Goal: Task Accomplishment & Management: Use online tool/utility

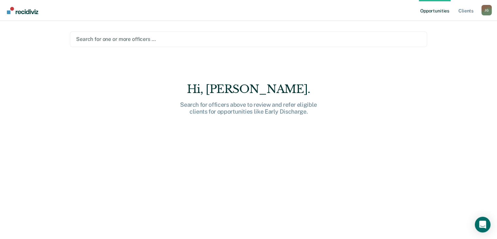
click at [229, 92] on div "Hi, [PERSON_NAME]." at bounding box center [248, 88] width 209 height 13
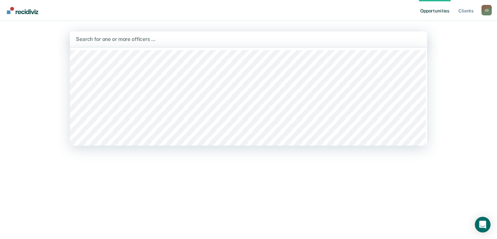
click at [112, 37] on div at bounding box center [248, 39] width 345 height 8
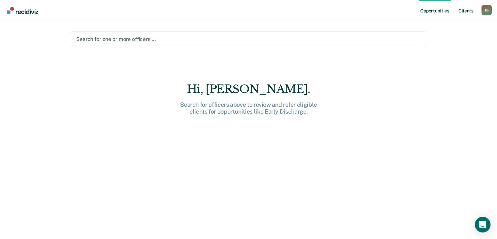
click at [463, 11] on link "Client s" at bounding box center [466, 10] width 18 height 21
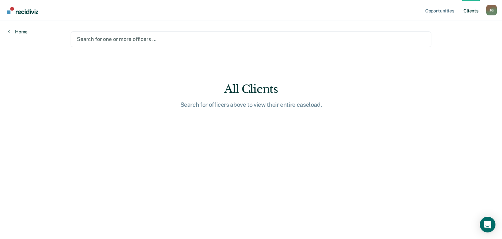
click at [21, 29] on link "Home" at bounding box center [18, 32] width 20 height 6
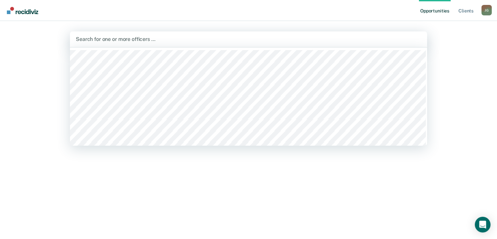
click at [179, 38] on div at bounding box center [248, 39] width 345 height 8
type input "gome"
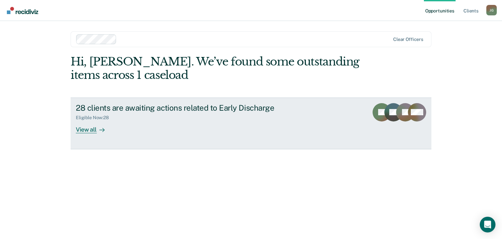
click at [96, 129] on div "View all" at bounding box center [94, 126] width 37 height 13
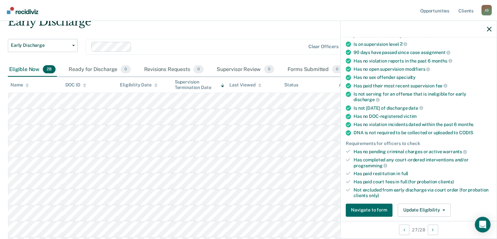
scroll to position [55, 0]
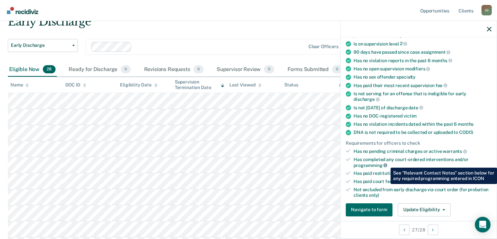
click at [386, 163] on icon at bounding box center [385, 165] width 4 height 4
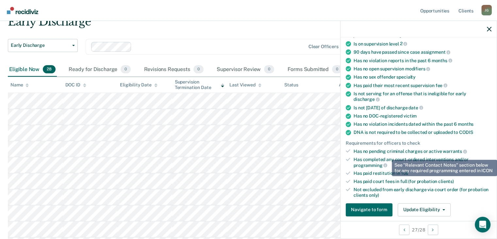
click at [459, 204] on div "Navigate to form Update Eligibility Submit for Supervisor Approval Mark as Inel…" at bounding box center [419, 209] width 146 height 13
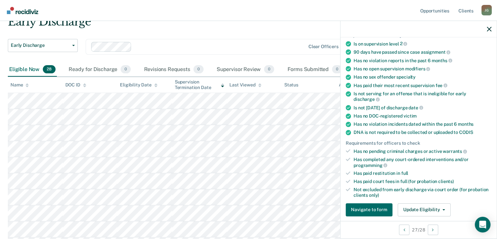
click at [348, 171] on icon at bounding box center [348, 173] width 5 height 4
click at [427, 207] on button "Update Eligibility" at bounding box center [424, 209] width 53 height 13
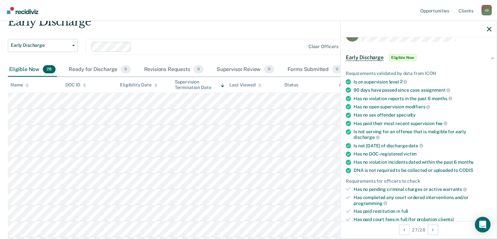
scroll to position [15, 0]
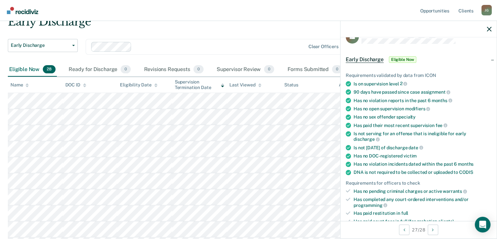
click at [171, 54] on div "Early Discharge Early Discharge Clear officers" at bounding box center [194, 51] width 373 height 24
click at [487, 28] on icon "button" at bounding box center [489, 29] width 5 height 5
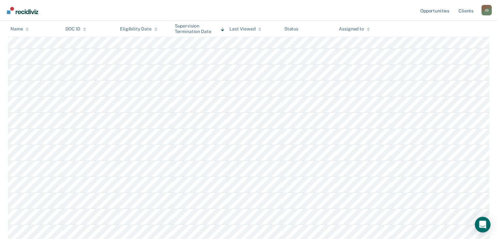
scroll to position [222, 0]
click at [435, 11] on link "Opportunities" at bounding box center [435, 10] width 32 height 21
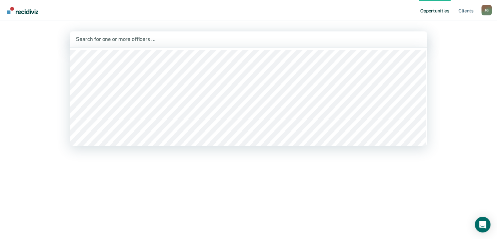
click at [113, 41] on div at bounding box center [248, 39] width 345 height 8
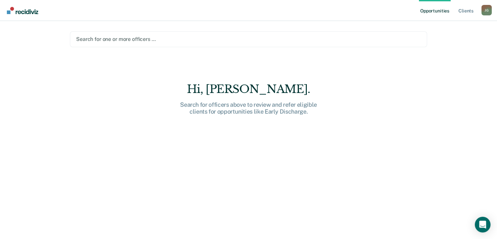
click at [114, 40] on div at bounding box center [248, 39] width 345 height 8
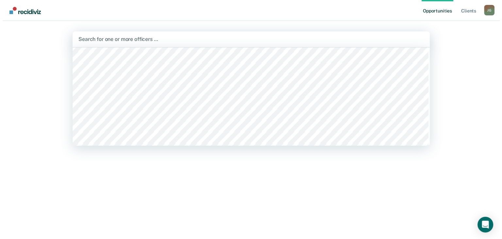
scroll to position [2058, 0]
click at [110, 39] on div at bounding box center [250, 39] width 349 height 8
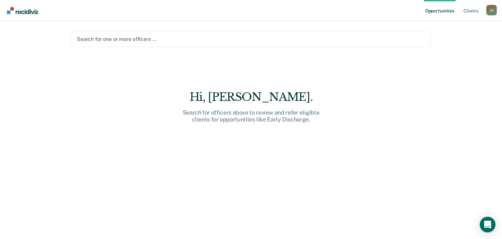
click at [110, 38] on div at bounding box center [251, 39] width 348 height 8
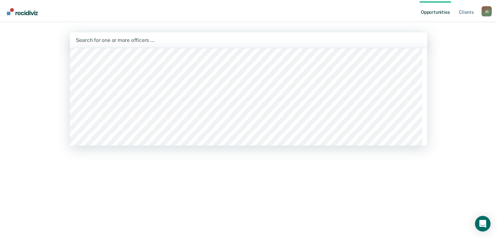
scroll to position [653, 0]
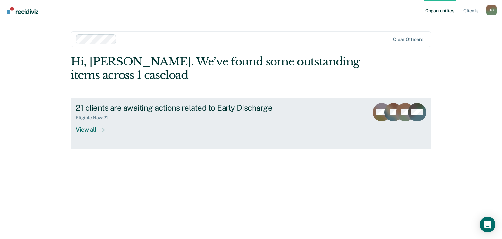
click at [97, 127] on div at bounding box center [101, 129] width 8 height 8
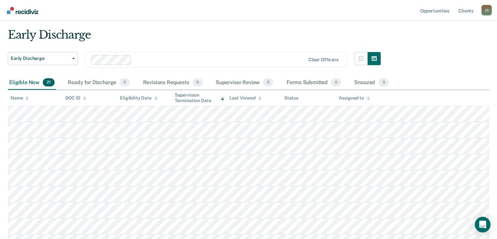
scroll to position [6, 0]
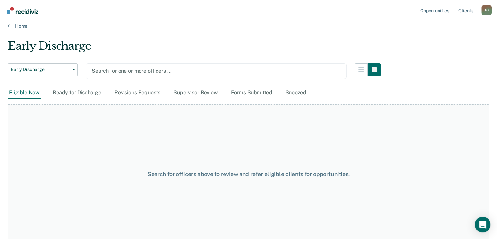
click at [253, 67] on div at bounding box center [216, 71] width 249 height 8
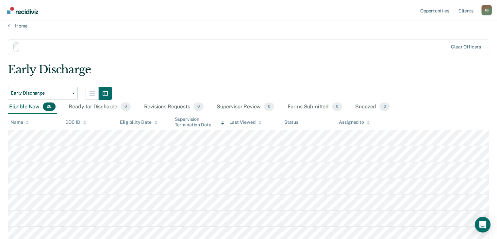
scroll to position [0, 0]
